Goal: Entertainment & Leisure: Consume media (video, audio)

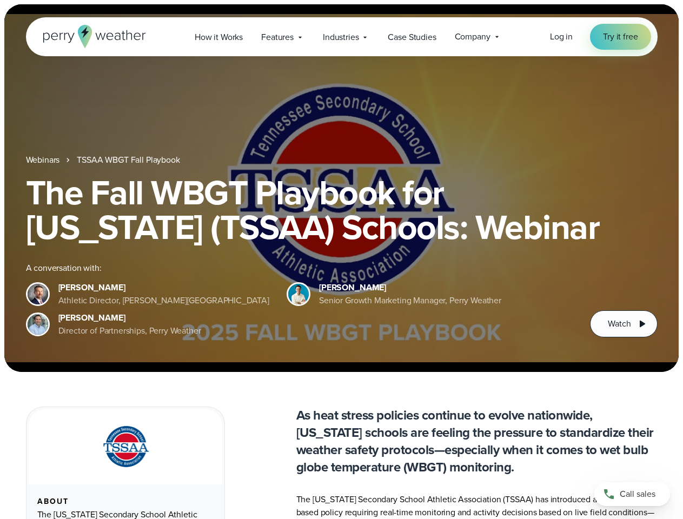
click at [341, 260] on div "The Fall WBGT Playbook for [US_STATE] (TSSAA) Schools: Webinar A conversation w…" at bounding box center [342, 256] width 632 height 162
click at [341, 37] on span "Industries" at bounding box center [341, 37] width 36 height 13
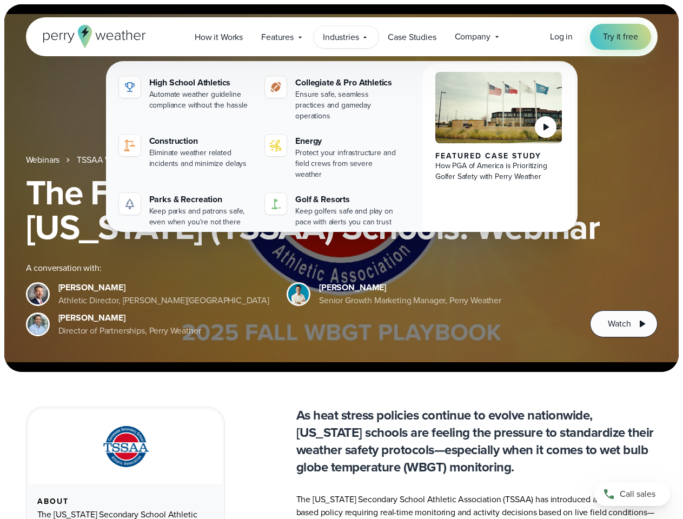
click at [341, 188] on h1 "The Fall WBGT Playbook for [US_STATE] (TSSAA) Schools: Webinar" at bounding box center [342, 209] width 632 height 69
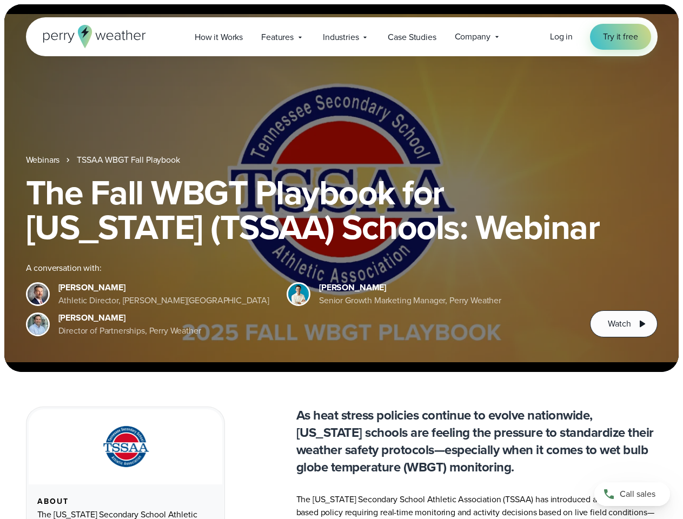
click at [129, 160] on link "TSSAA WBGT Fall Playbook" at bounding box center [128, 160] width 103 height 13
click at [624, 324] on span "Watch" at bounding box center [619, 323] width 23 height 13
